Goal: Feedback & Contribution: Leave review/rating

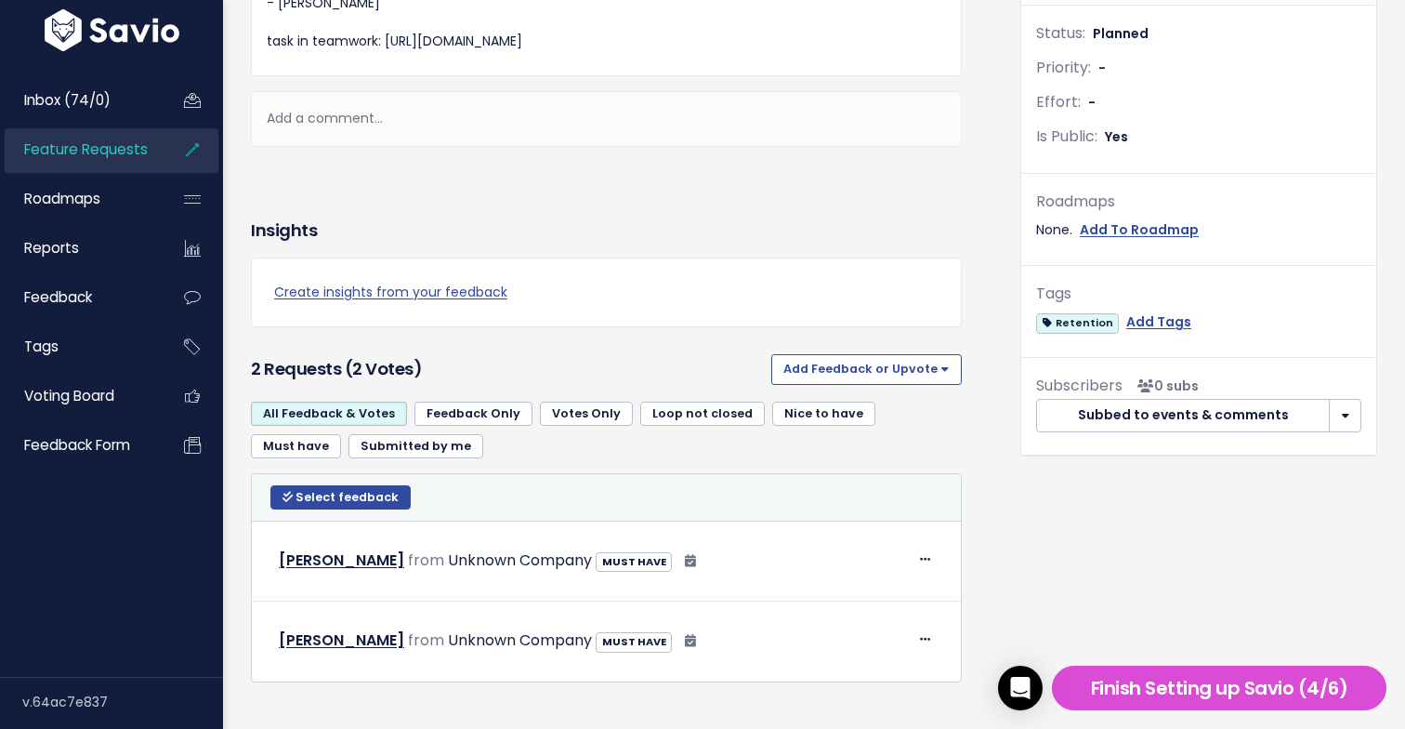
scroll to position [500, 0]
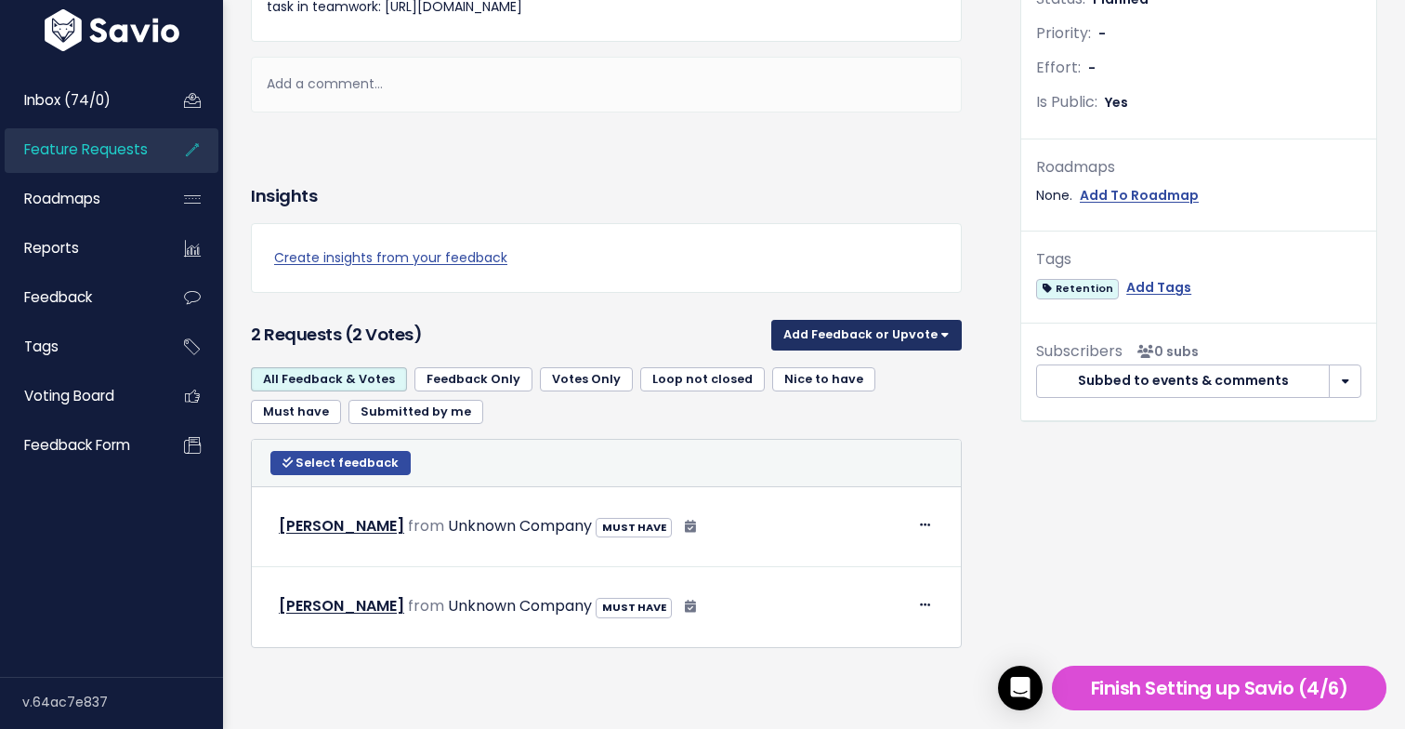
click at [898, 328] on button "Add Feedback or Upvote" at bounding box center [866, 335] width 191 height 30
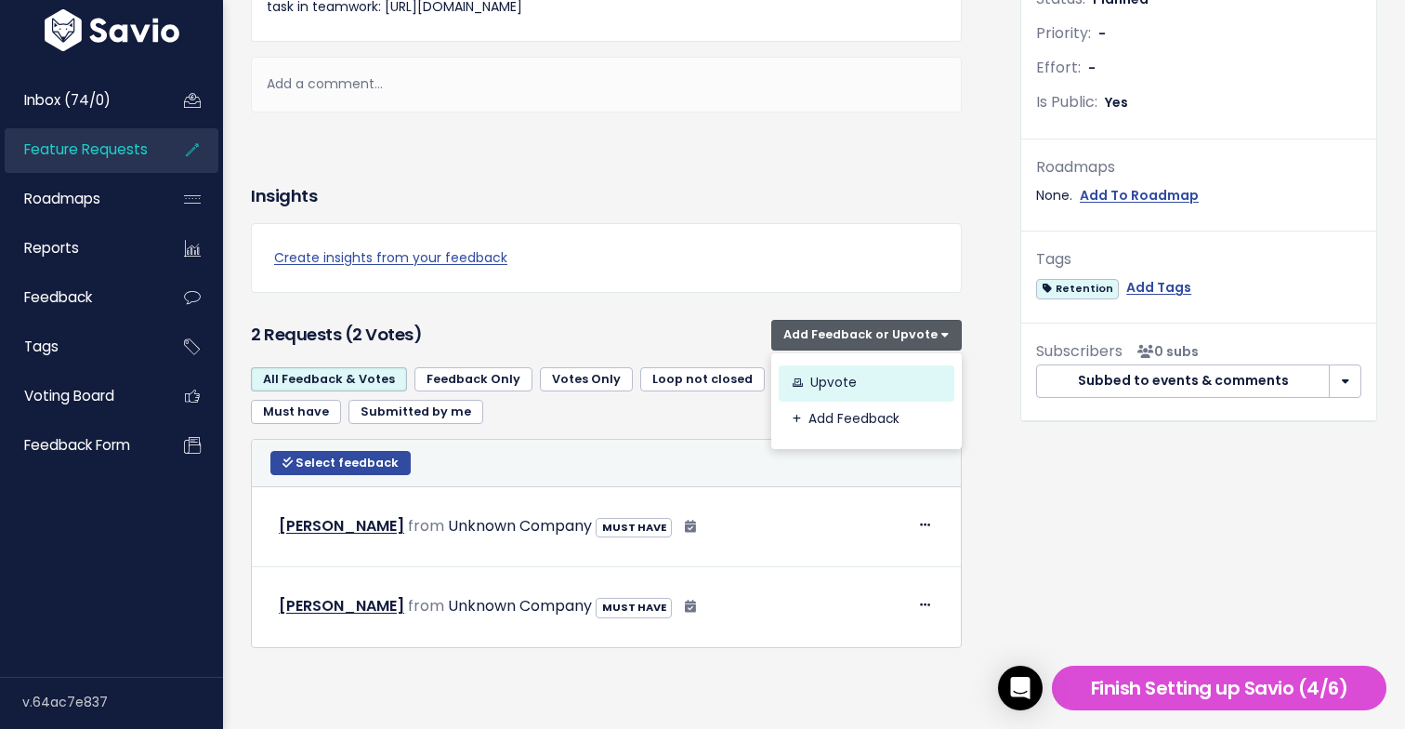
click at [893, 375] on link "Upvote" at bounding box center [867, 383] width 176 height 36
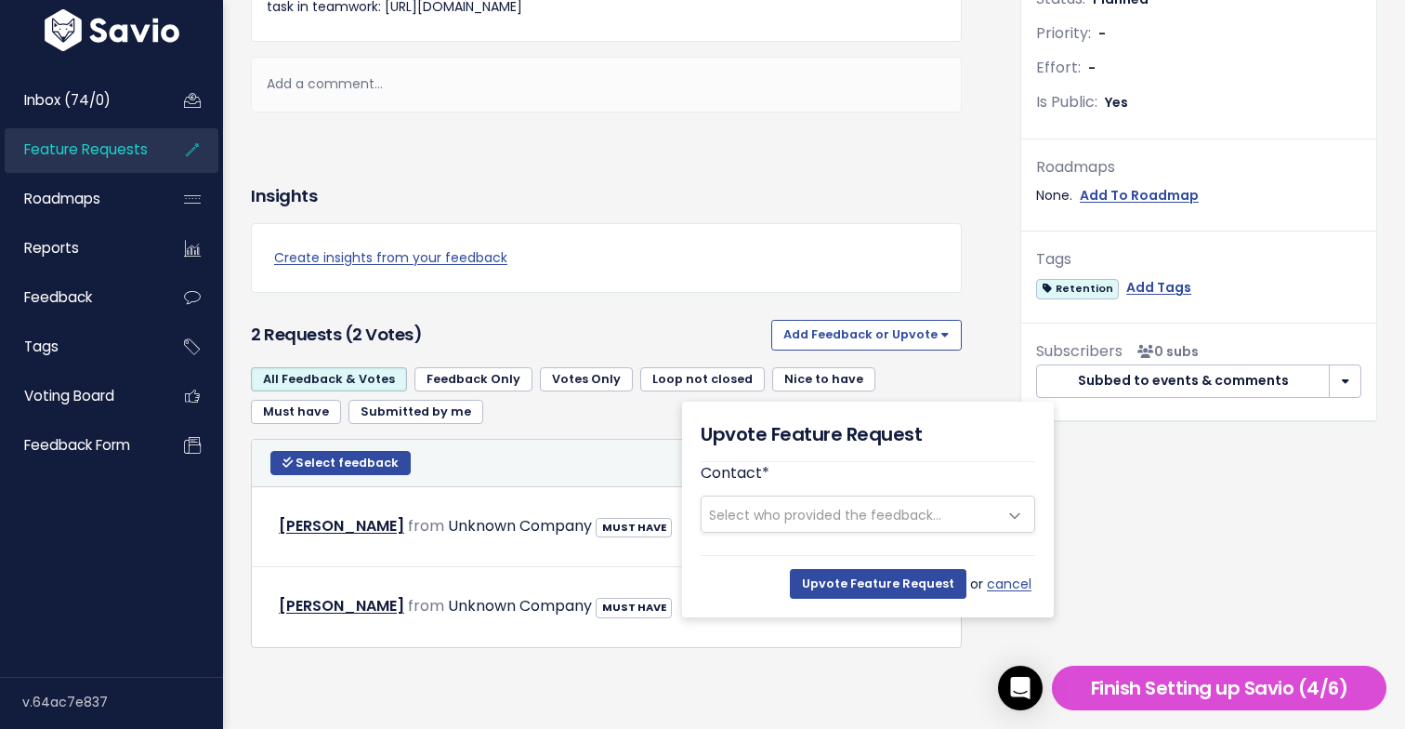
click at [881, 507] on span "Select who provided the feedback..." at bounding box center [825, 515] width 232 height 19
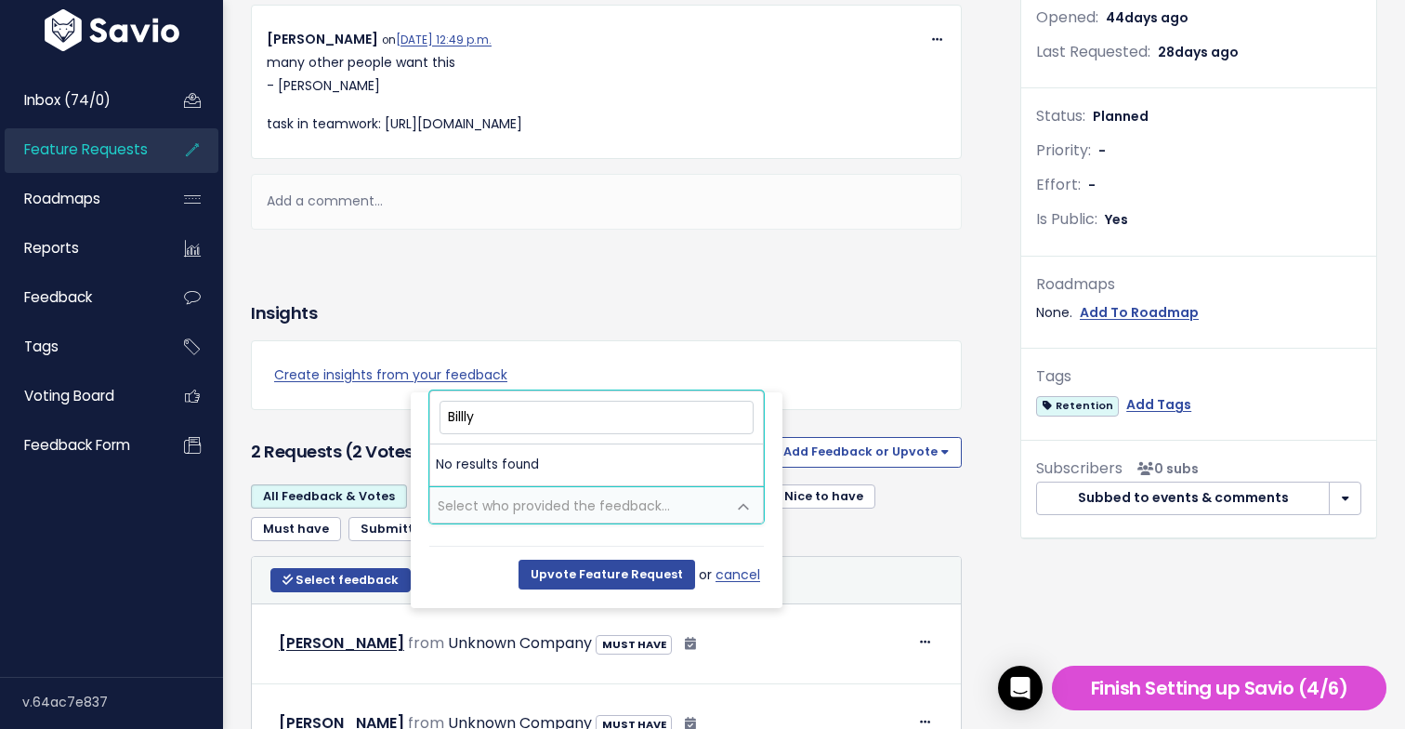
scroll to position [391, 0]
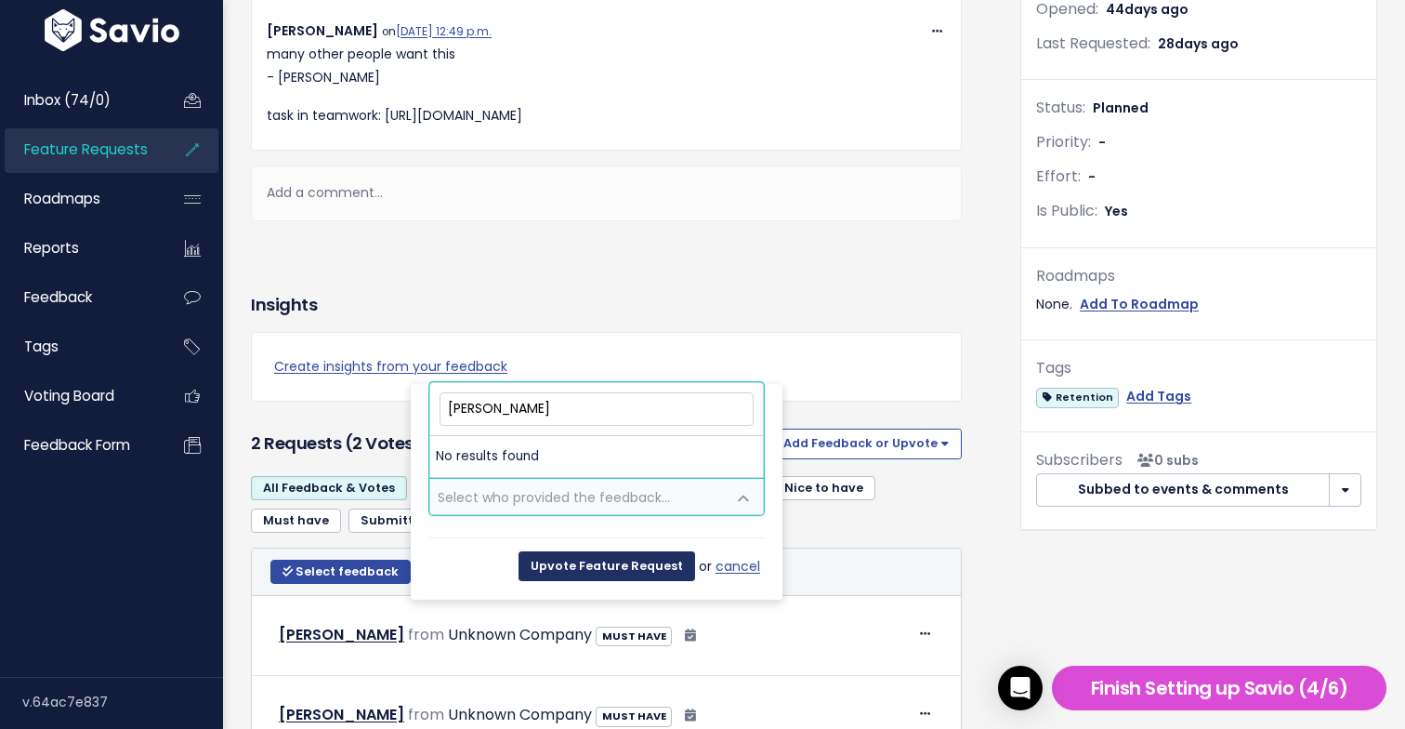
type input "[PERSON_NAME]"
click at [658, 559] on input "Upvote Feature Request" at bounding box center [607, 566] width 177 height 30
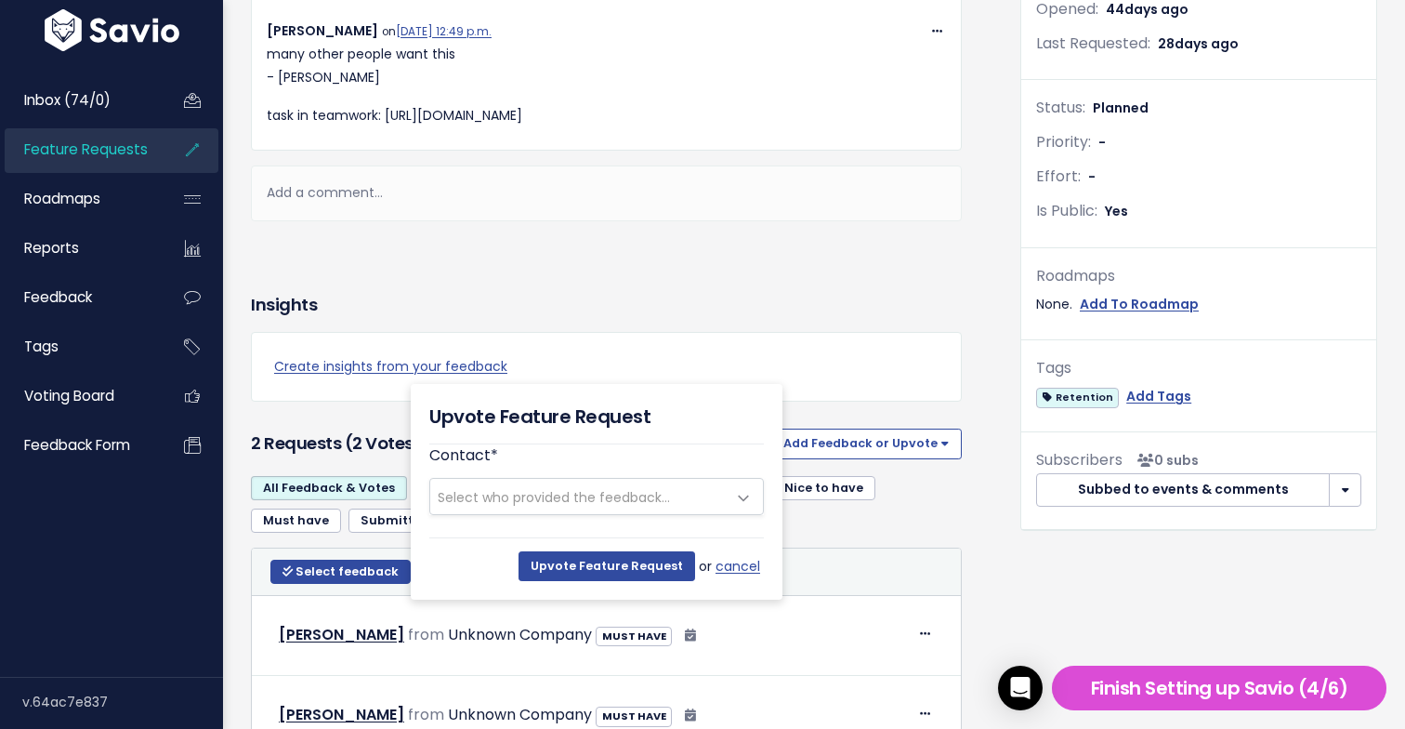
click at [662, 464] on div "Contact * --------- Select who provided the feedback..." at bounding box center [596, 479] width 335 height 71
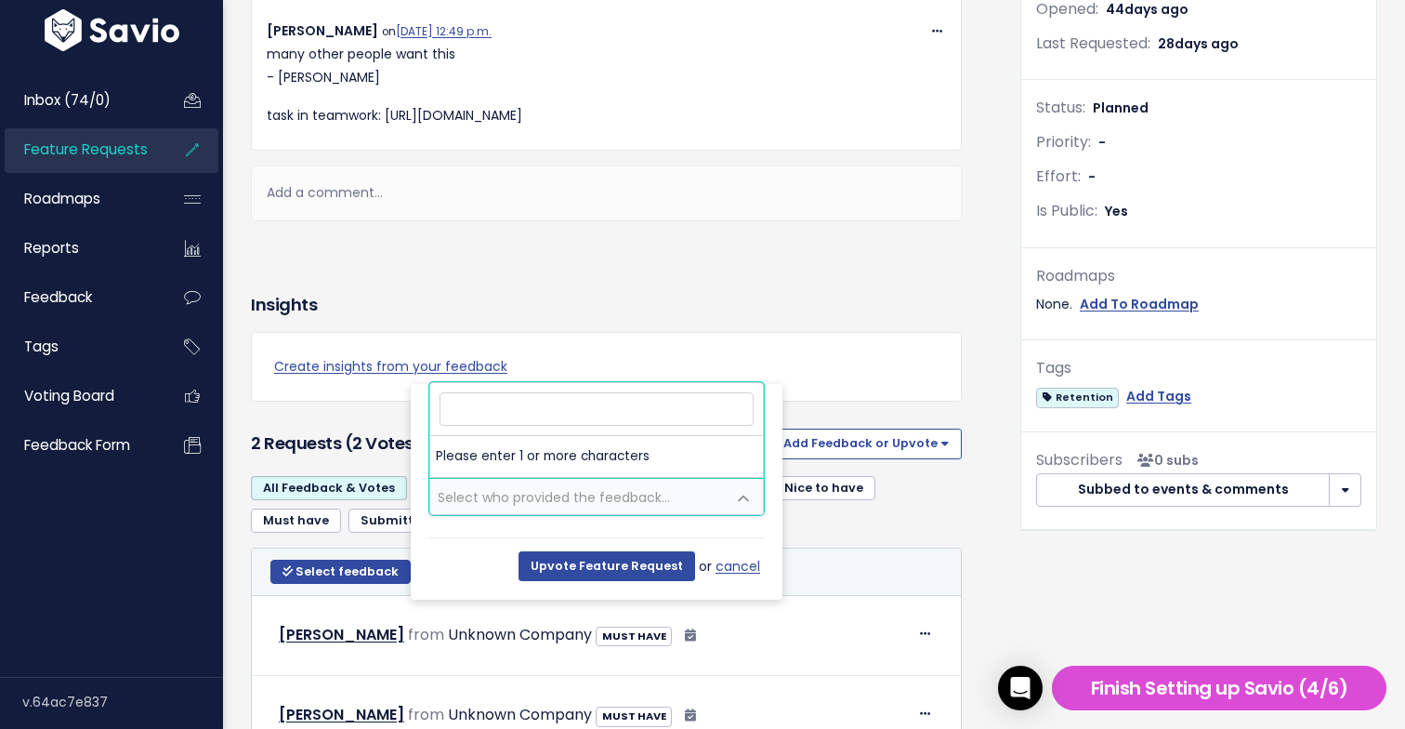
click at [652, 494] on span "Select who provided the feedback..." at bounding box center [554, 497] width 232 height 19
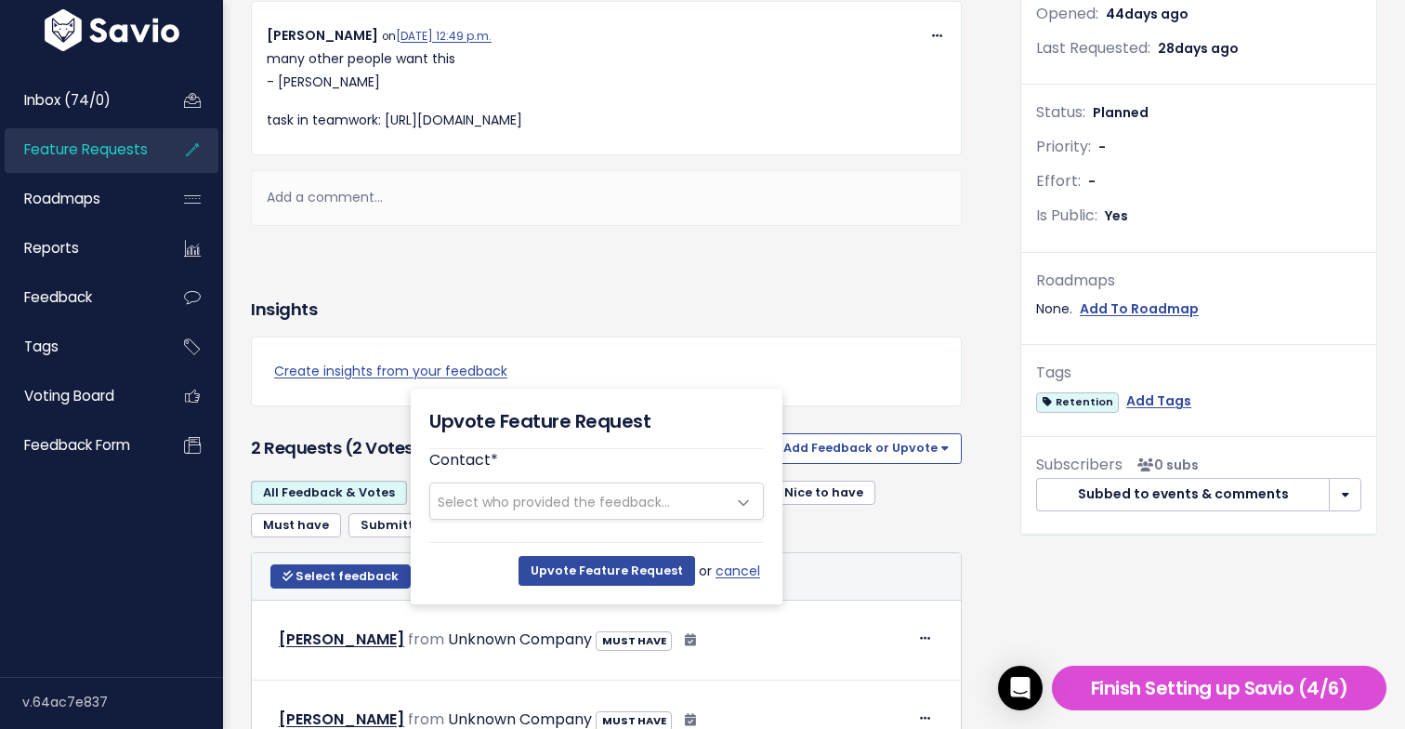
drag, startPoint x: 375, startPoint y: 81, endPoint x: 280, endPoint y: 78, distance: 94.8
click at [279, 78] on p "many other people want this - [PERSON_NAME]" at bounding box center [606, 70] width 679 height 46
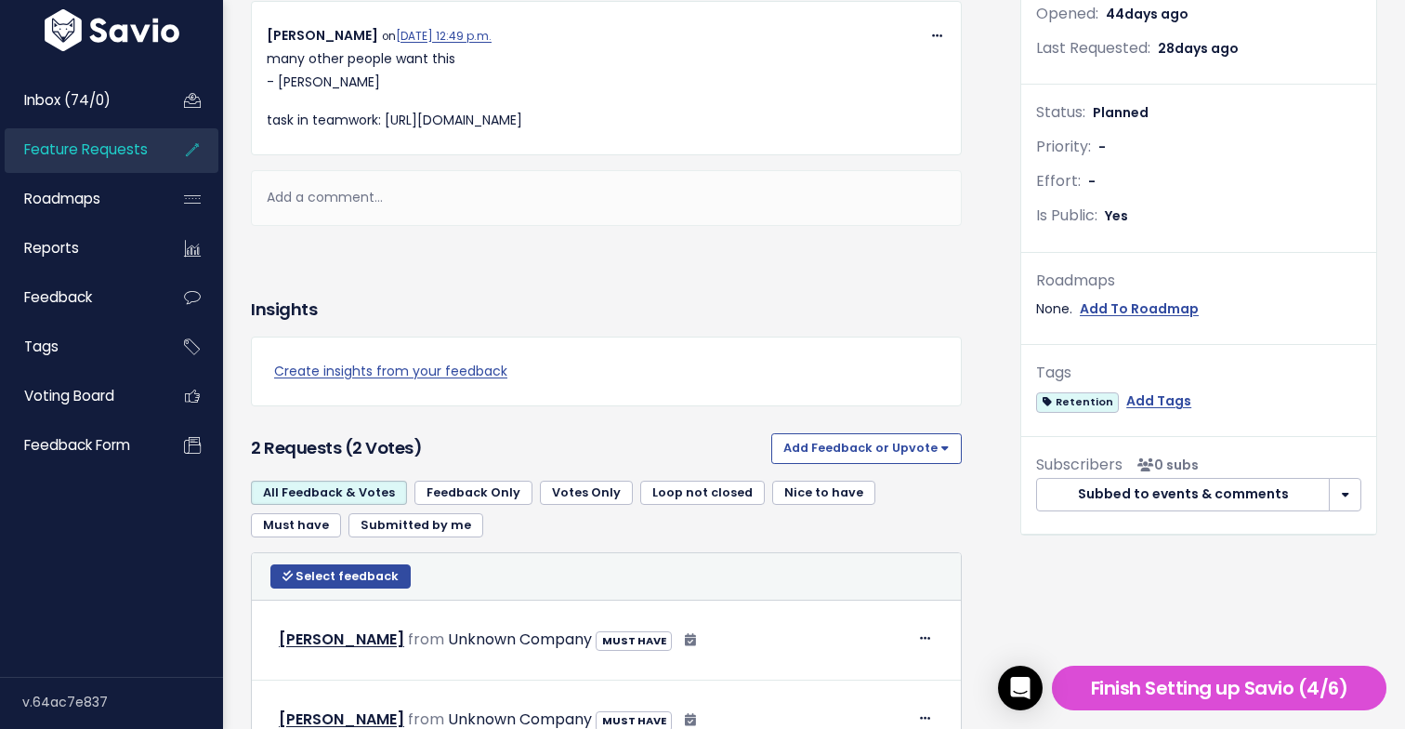
copy p "[PERSON_NAME]"
click at [876, 441] on button "Add Feedback or Upvote" at bounding box center [866, 448] width 191 height 30
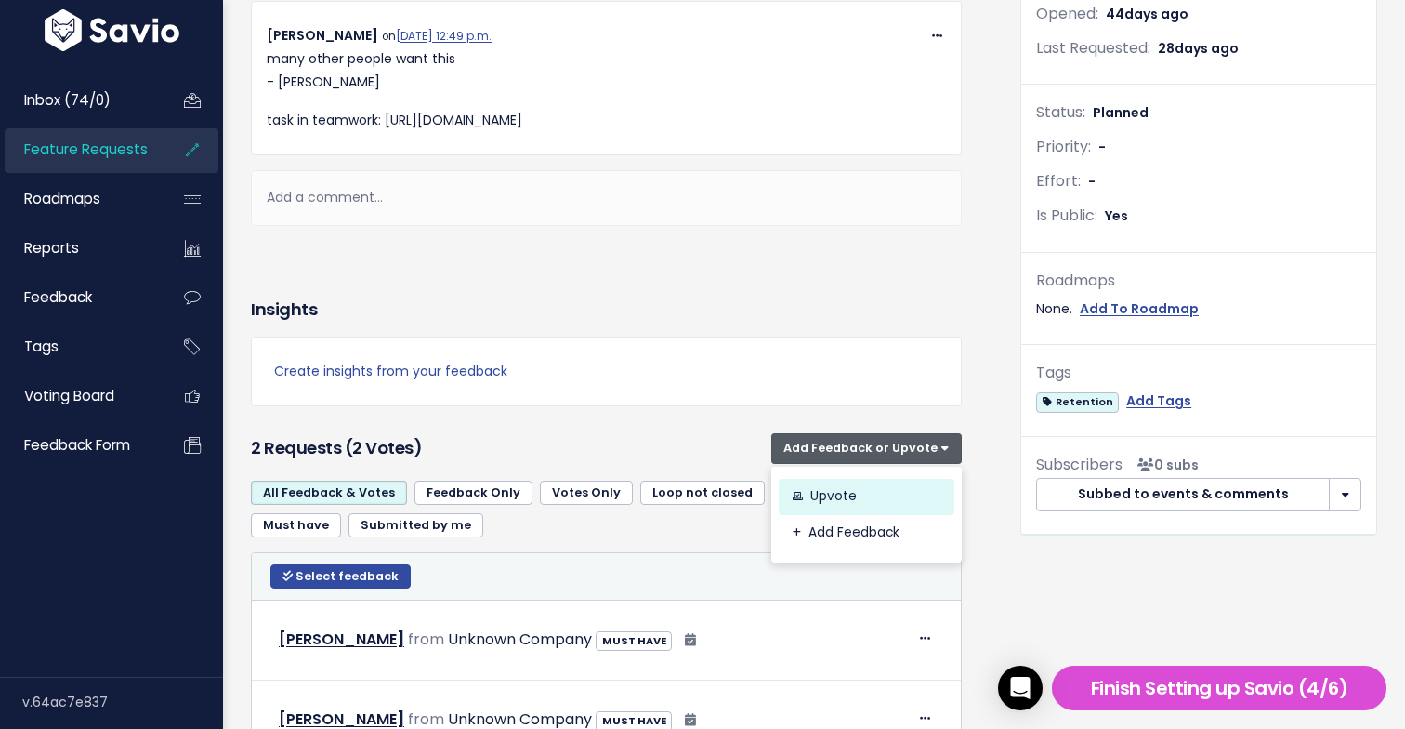
click at [859, 487] on link "Upvote" at bounding box center [867, 497] width 176 height 36
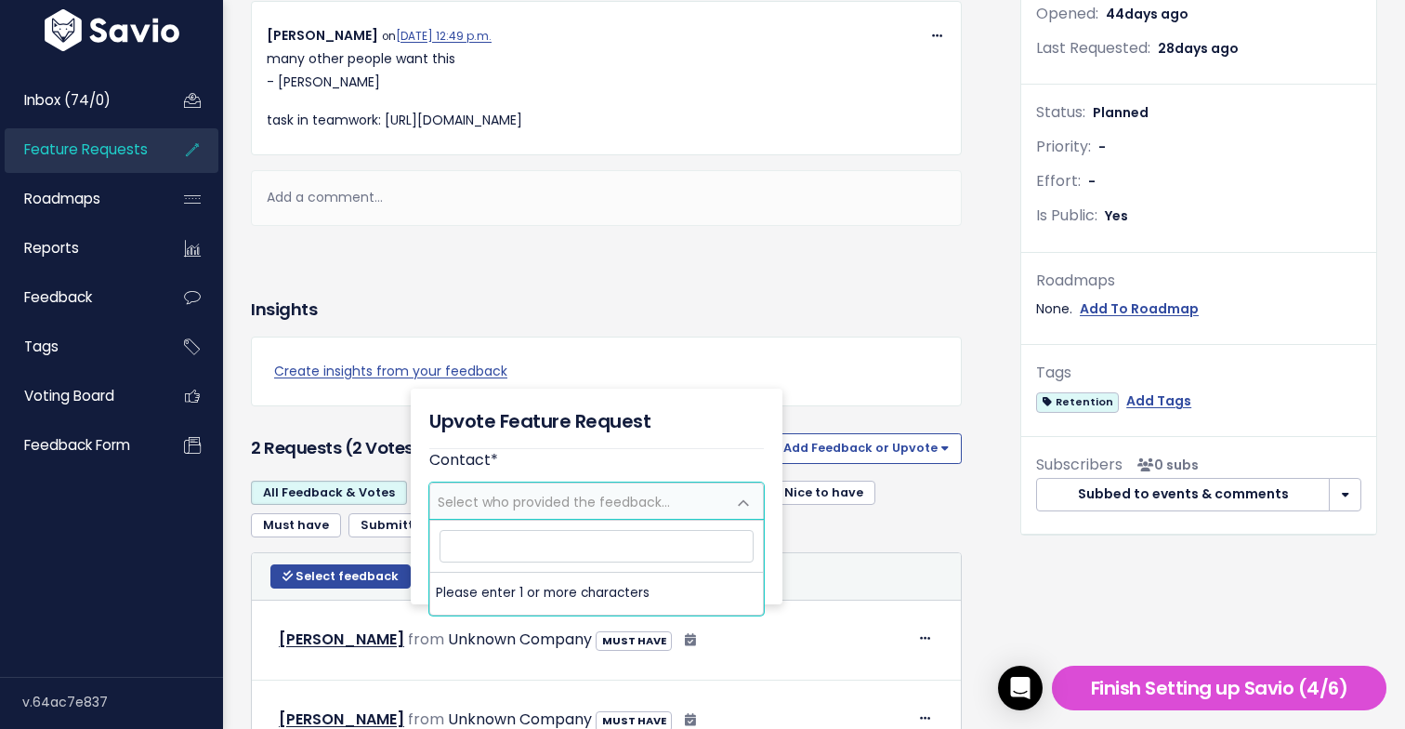
click at [671, 488] on span "Select who provided the feedback..." at bounding box center [578, 500] width 296 height 35
type input "[PERSON_NAME]"
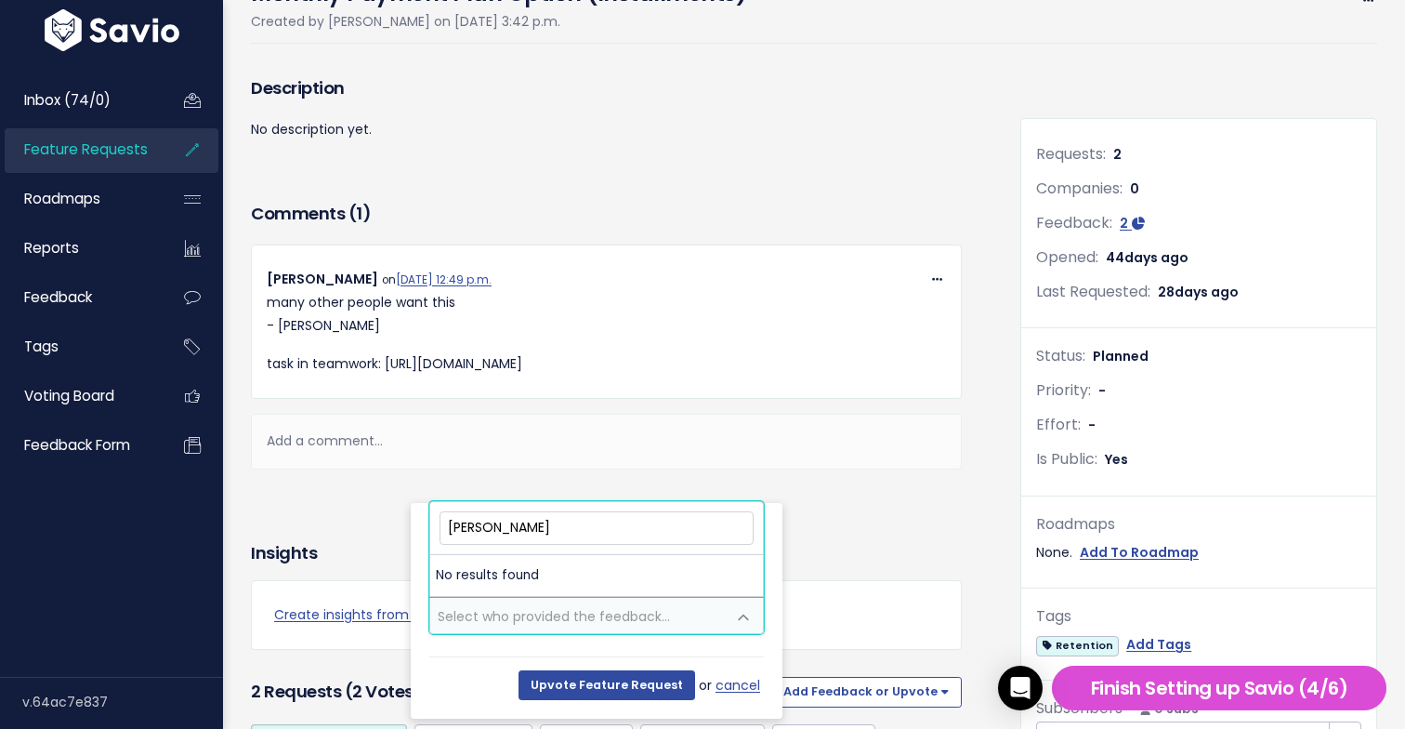
scroll to position [142, 0]
click at [729, 680] on link "cancel" at bounding box center [740, 686] width 48 height 23
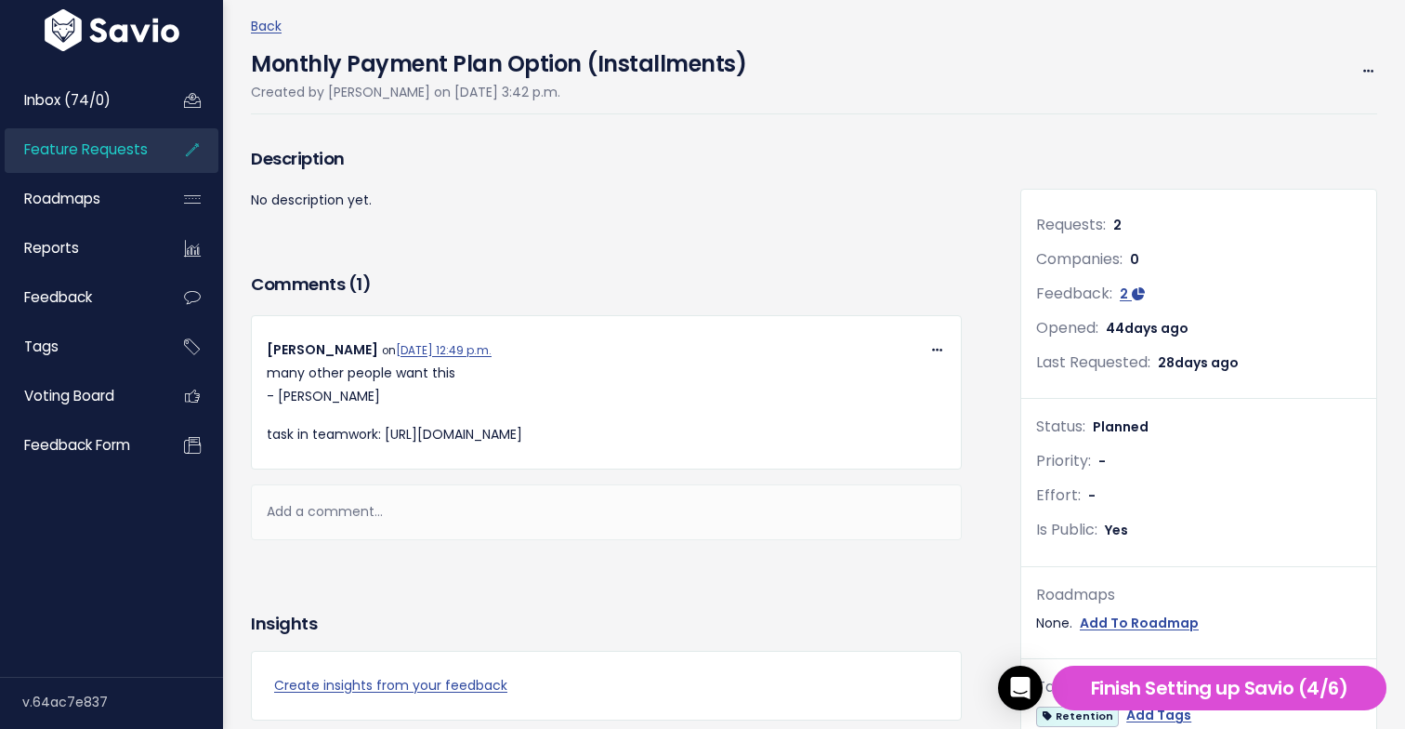
scroll to position [71, 0]
click at [1363, 68] on icon at bounding box center [1368, 74] width 10 height 12
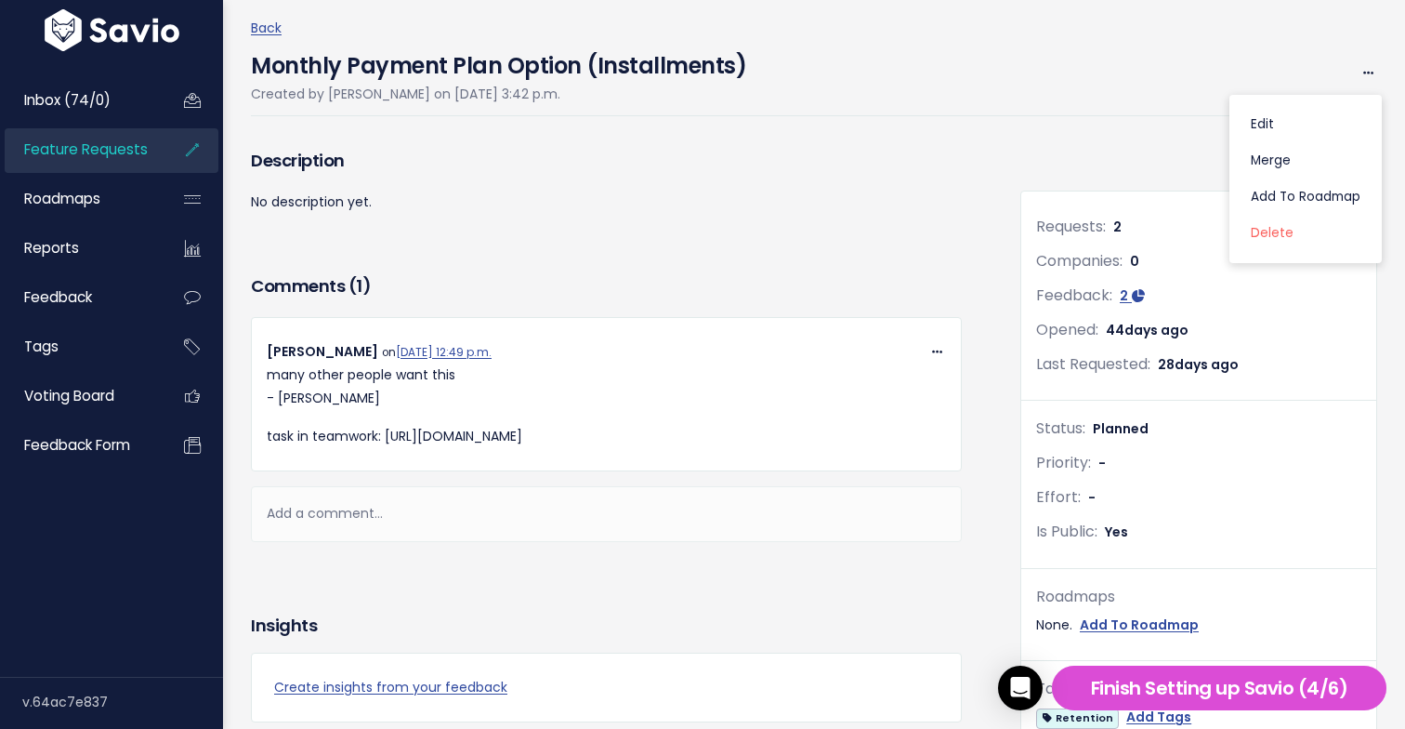
click at [1002, 186] on div "Description No description yet. Comments ( 1 ) Copy Link Quote Reply Edit [GEOG…" at bounding box center [622, 636] width 770 height 984
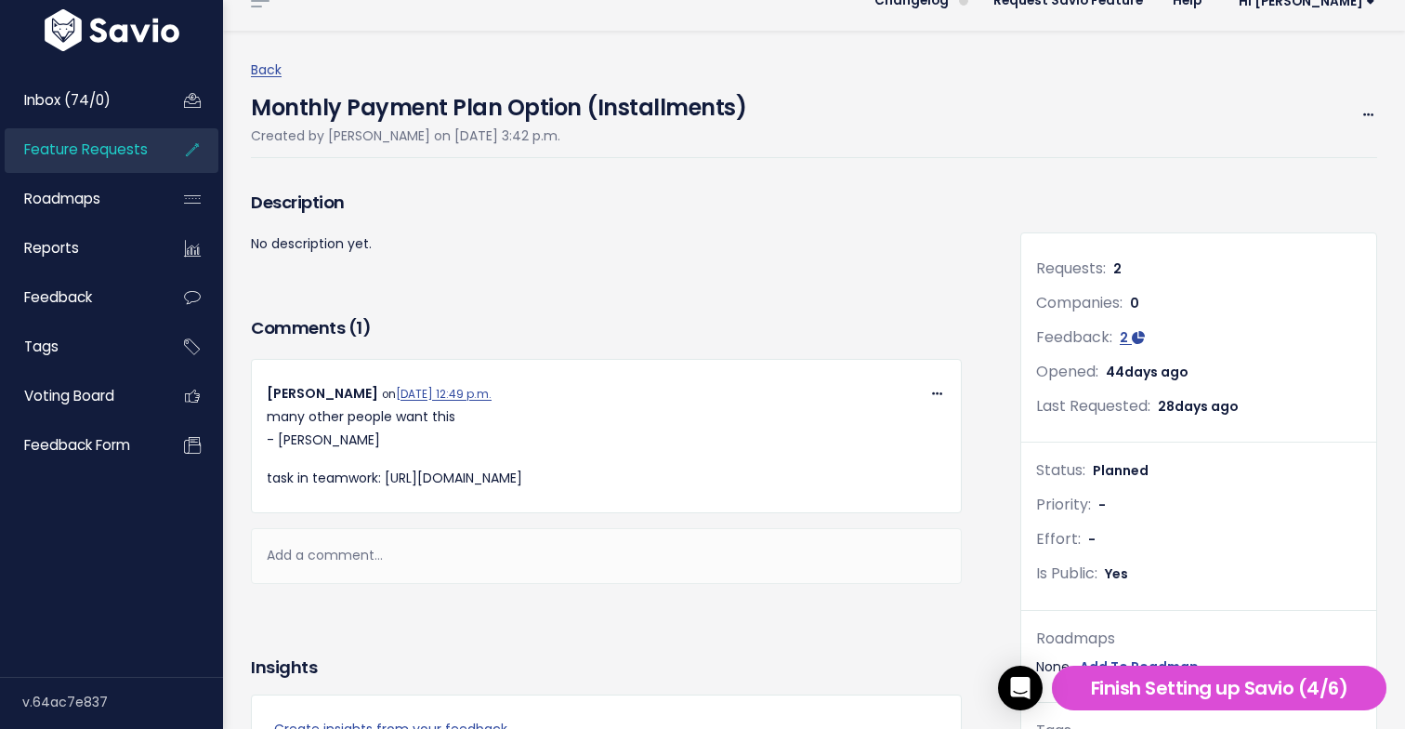
scroll to position [0, 0]
